Goal: Task Accomplishment & Management: Manage account settings

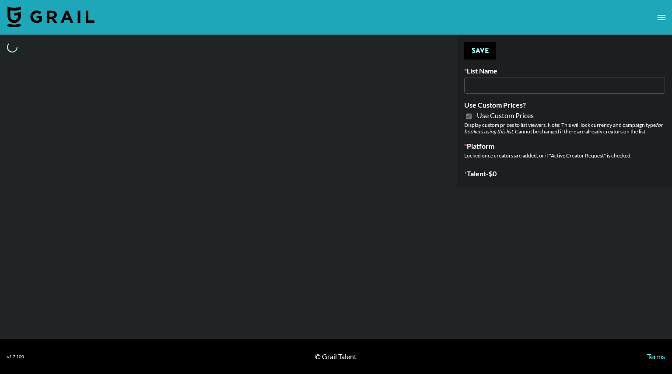
select select "Brand"
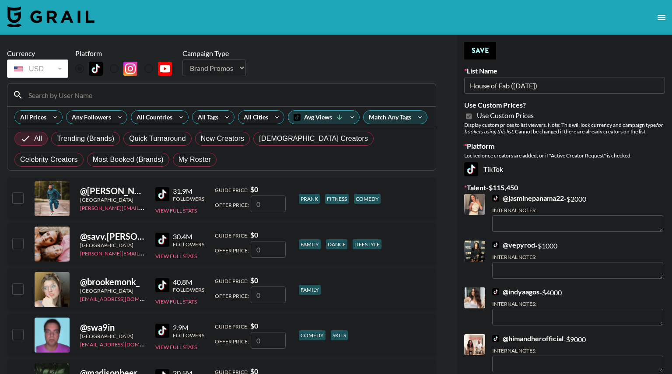
type input "House of Fab ([DATE])"
checkbox input "true"
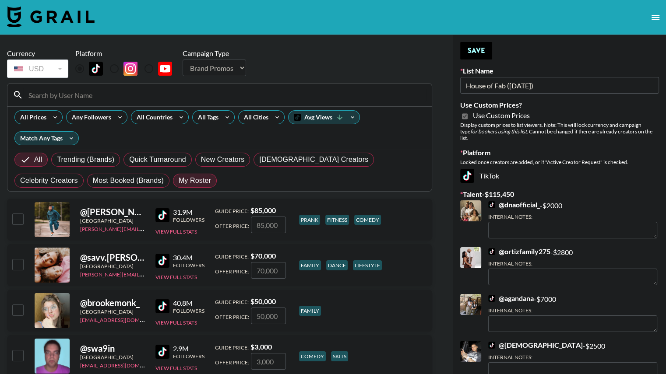
click at [179, 180] on span "My Roster" at bounding box center [195, 181] width 32 height 11
click at [179, 181] on input "My Roster" at bounding box center [179, 181] width 0 height 0
radio input "true"
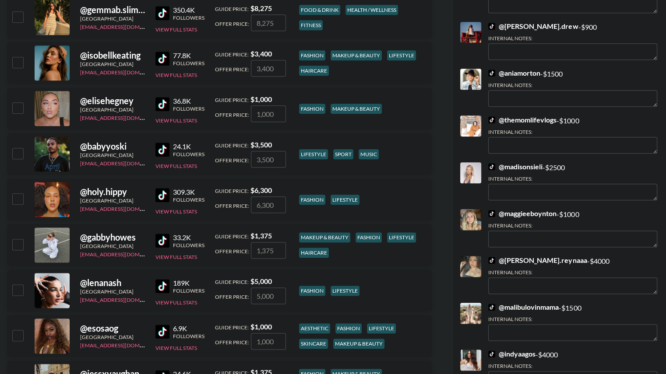
scroll to position [1040, 0]
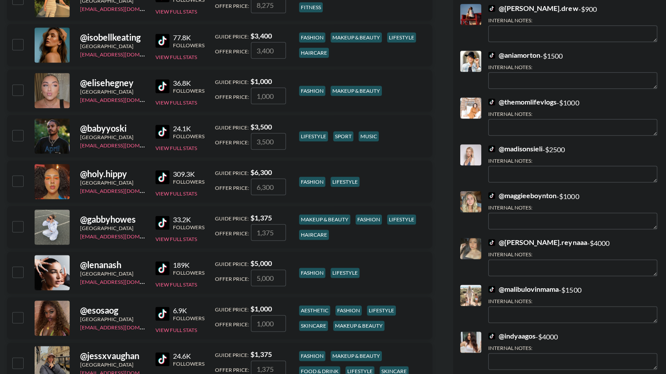
click at [12, 180] on div at bounding box center [18, 181] width 14 height 15
click at [21, 180] on input "checkbox" at bounding box center [17, 181] width 11 height 11
checkbox input "true"
type input "6300"
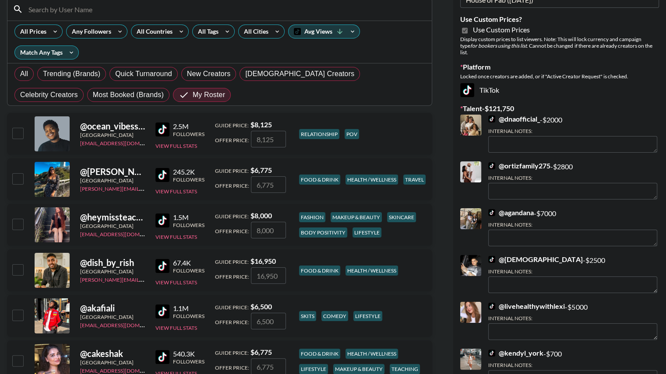
scroll to position [0, 0]
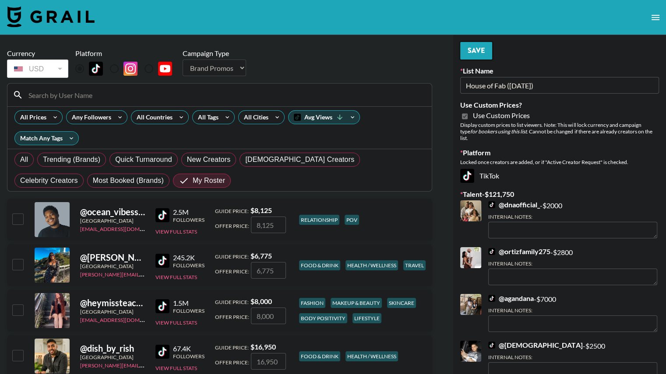
click at [477, 49] on button "Save" at bounding box center [476, 51] width 32 height 18
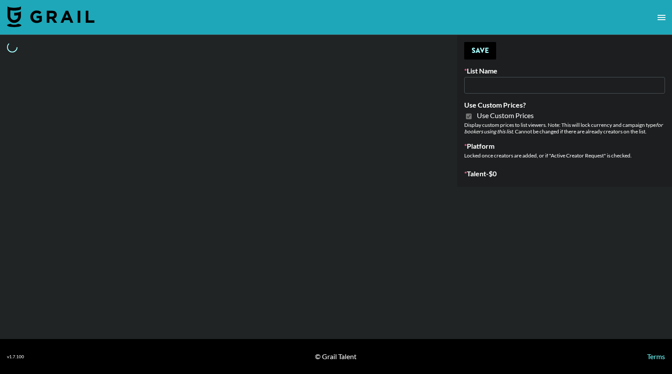
type input "ByHeart (9th Sept)"
checkbox input "true"
select select "Brand"
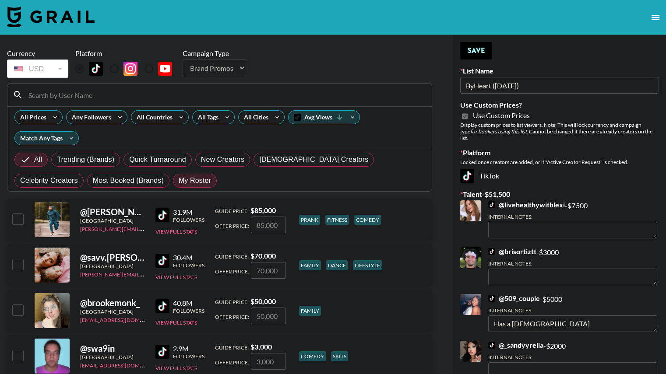
click at [179, 176] on span "My Roster" at bounding box center [195, 181] width 32 height 11
click at [179, 181] on input "My Roster" at bounding box center [179, 181] width 0 height 0
radio input "true"
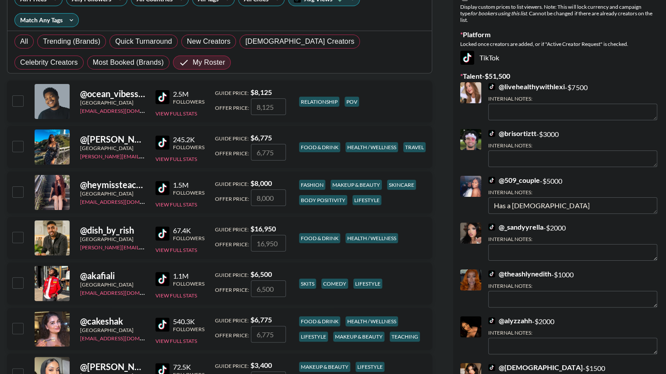
scroll to position [120, 0]
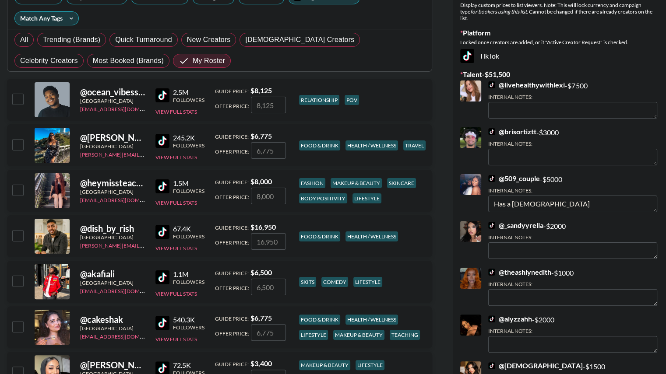
click at [18, 190] on input "checkbox" at bounding box center [17, 190] width 11 height 11
checkbox input "true"
type input "8000"
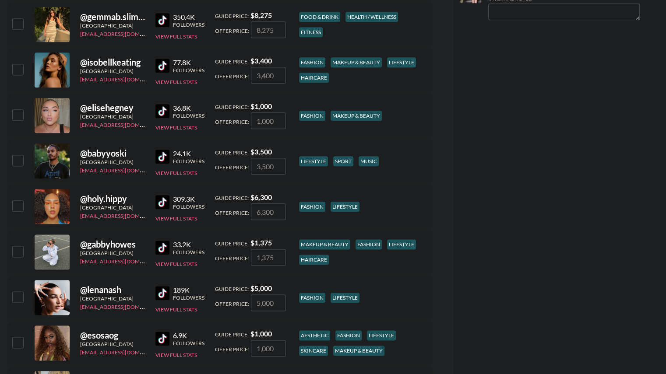
scroll to position [1022, 0]
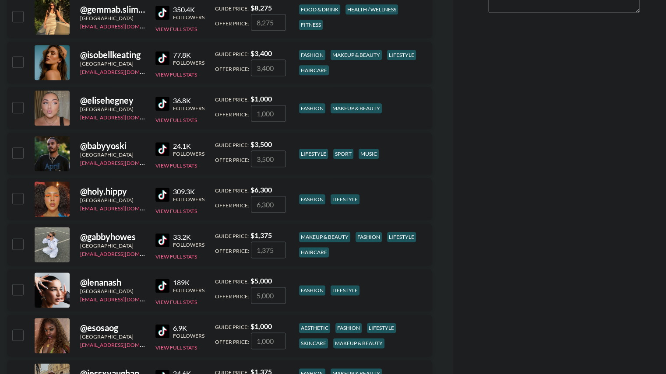
click at [18, 199] on input "checkbox" at bounding box center [17, 198] width 11 height 11
checkbox input "true"
type input "6300"
click at [17, 288] on input "checkbox" at bounding box center [17, 289] width 11 height 11
checkbox input "true"
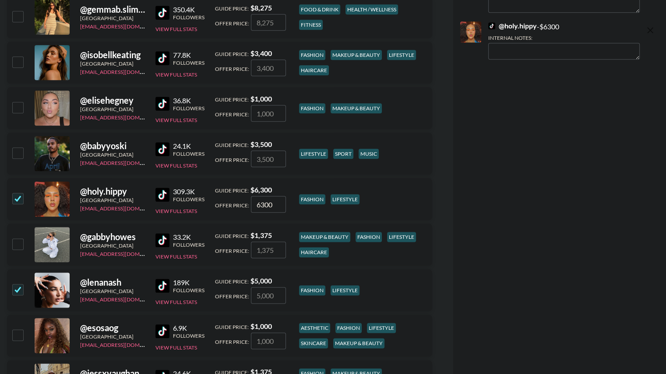
type input "5000"
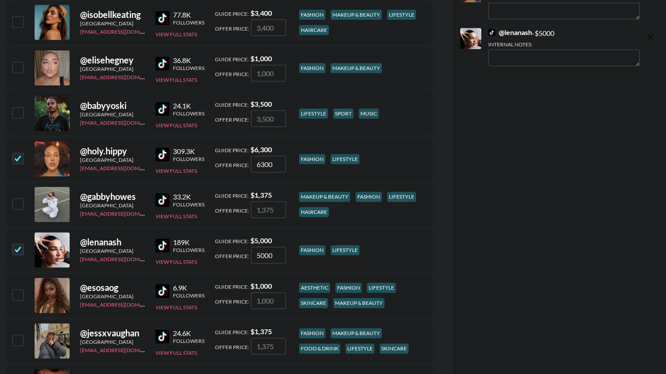
scroll to position [1068, 0]
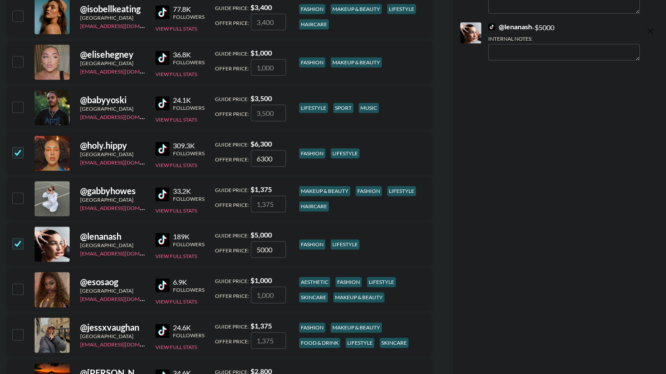
click at [18, 290] on input "checkbox" at bounding box center [17, 289] width 11 height 11
checkbox input "true"
type input "1000"
click at [264, 299] on input "1000" at bounding box center [268, 295] width 35 height 17
checkbox input "false"
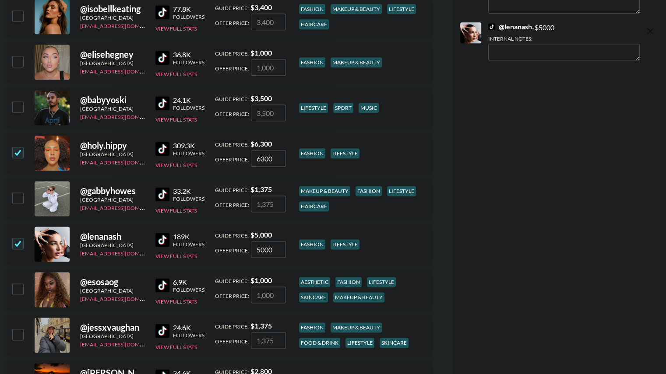
checkbox input "true"
type input "5000"
click at [533, 91] on textarea at bounding box center [563, 99] width 151 height 17
paste textarea "https://instagram.com/esosaogbeborr"
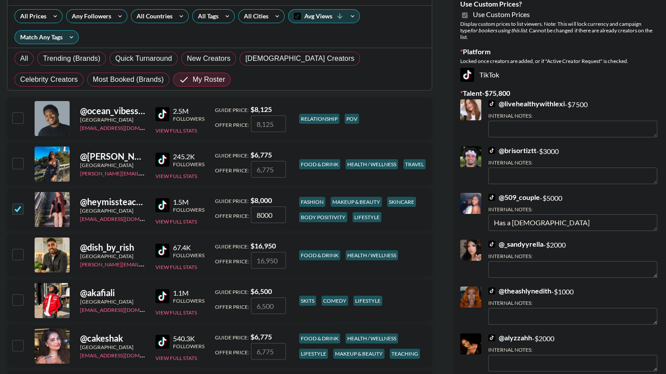
scroll to position [0, 0]
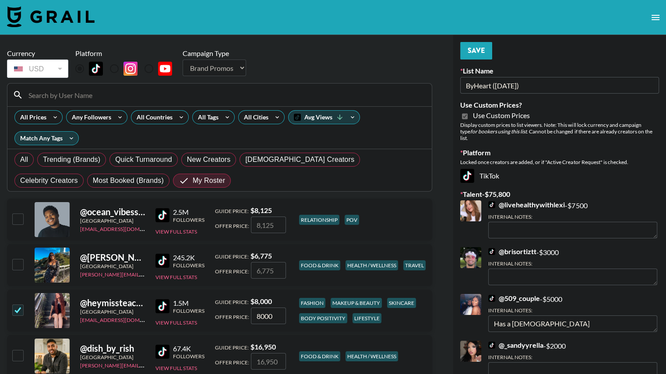
type textarea "IG $5000 - https://instagram.com/esosaogbeborr"
click at [475, 53] on button "Save" at bounding box center [476, 51] width 32 height 18
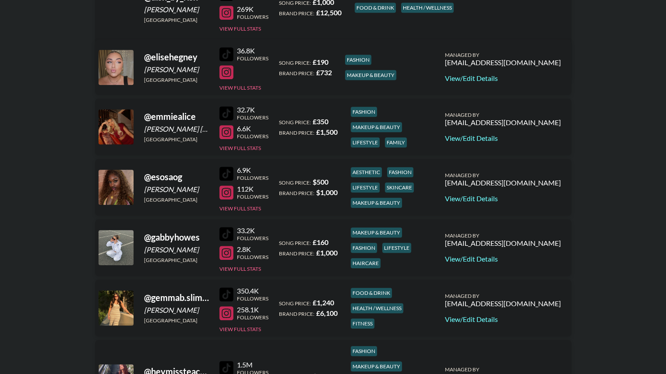
scroll to position [576, 0]
